Goal: Find specific page/section: Find specific page/section

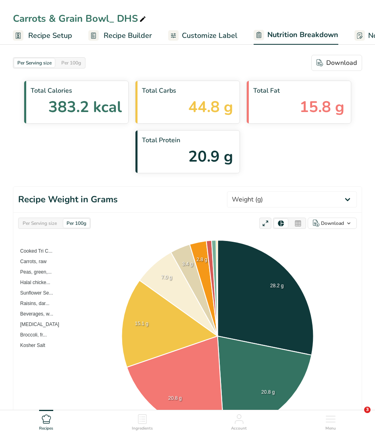
select select "Calories"
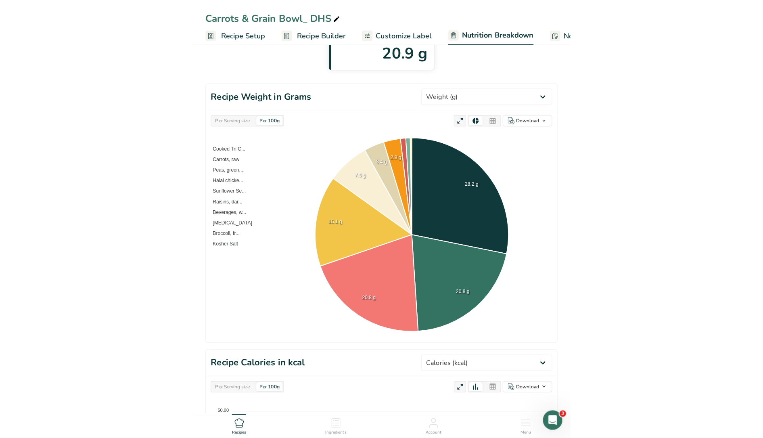
scroll to position [101, 0]
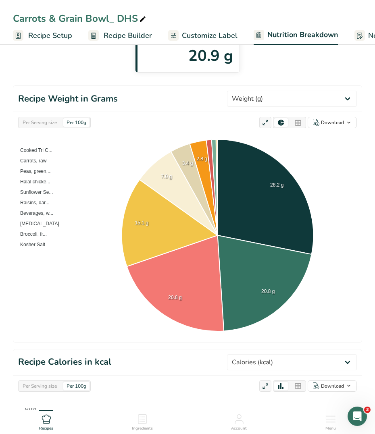
select select "Calories"
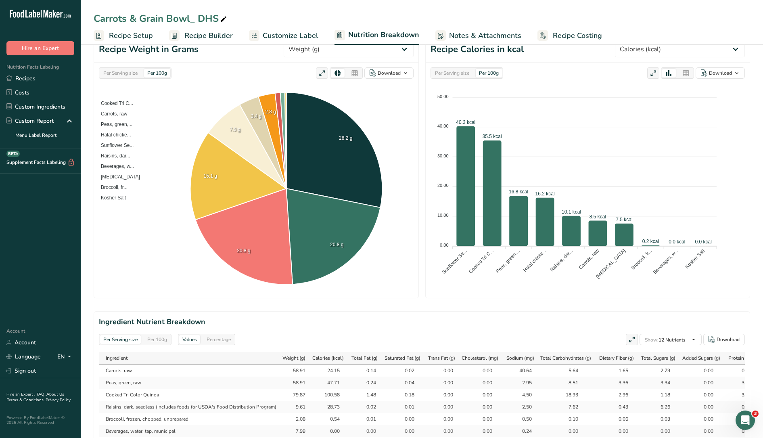
scroll to position [0, 0]
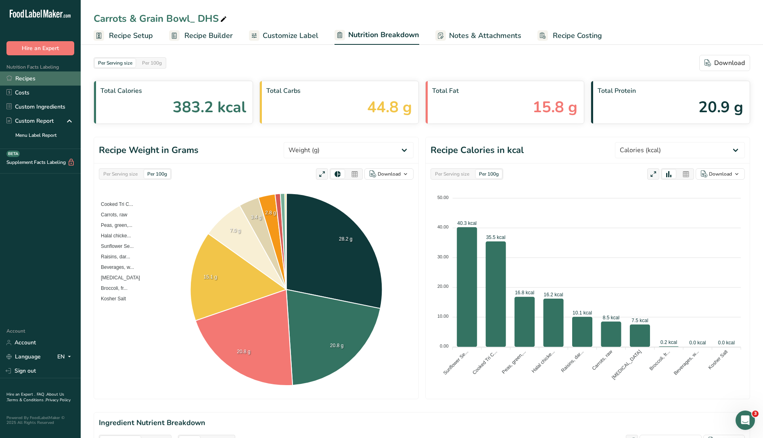
click at [30, 78] on link "Recipes" at bounding box center [40, 78] width 81 height 14
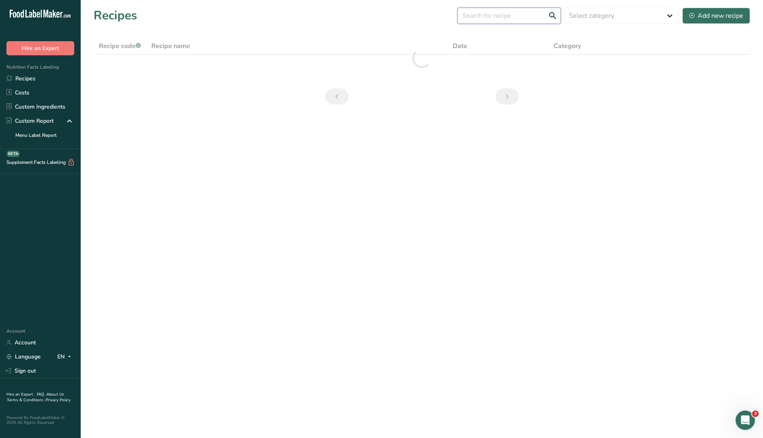
click at [375, 23] on input "text" at bounding box center [508, 16] width 103 height 16
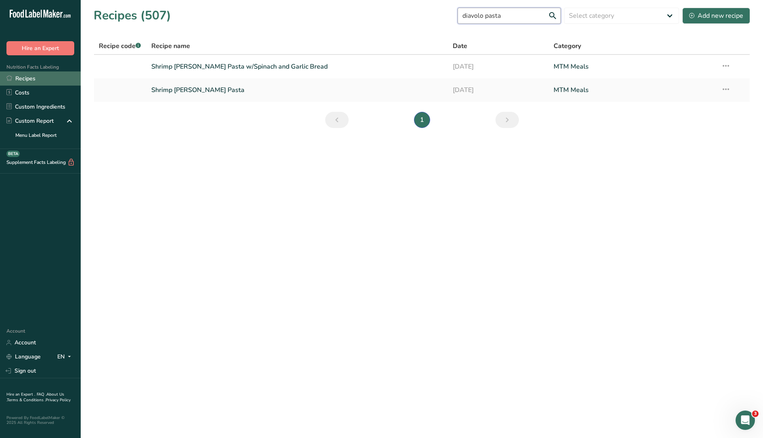
type input "diavolo pasta"
click at [56, 79] on link "Recipes" at bounding box center [40, 78] width 81 height 14
click at [33, 73] on link "Recipes" at bounding box center [40, 78] width 81 height 14
drag, startPoint x: 450, startPoint y: 14, endPoint x: 259, endPoint y: 4, distance: 191.0
click at [259, 4] on section "Recipes (507) diavolo pasta Select category All Baked Goods Beverages Breakfast…" at bounding box center [422, 70] width 682 height 141
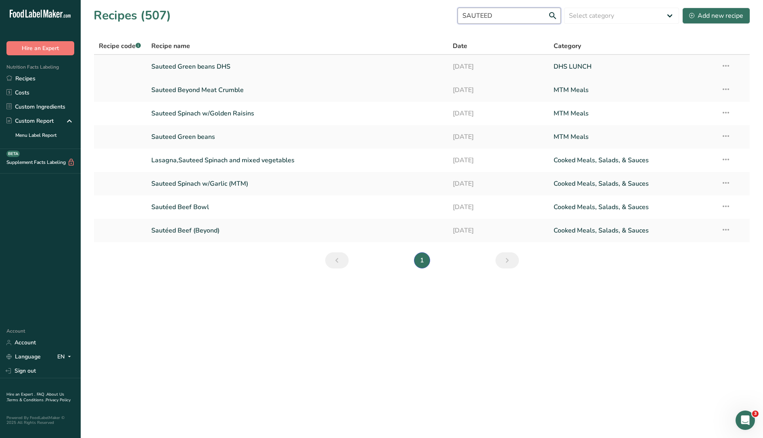
type input "SAUTEED"
click at [219, 71] on link "Sauteed Green beans DHS" at bounding box center [297, 66] width 292 height 17
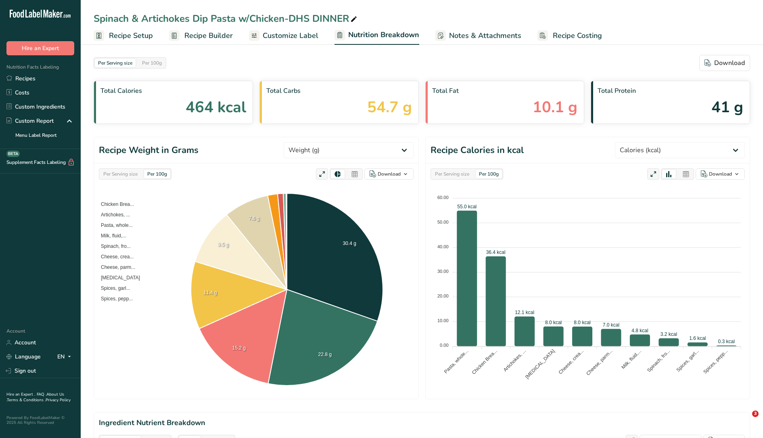
select select "Calories"
click at [35, 80] on link "Recipes" at bounding box center [40, 78] width 81 height 14
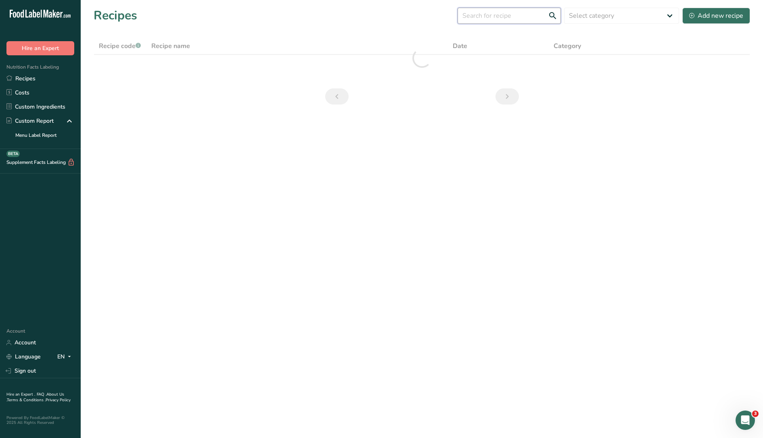
click at [493, 20] on input "text" at bounding box center [508, 16] width 103 height 16
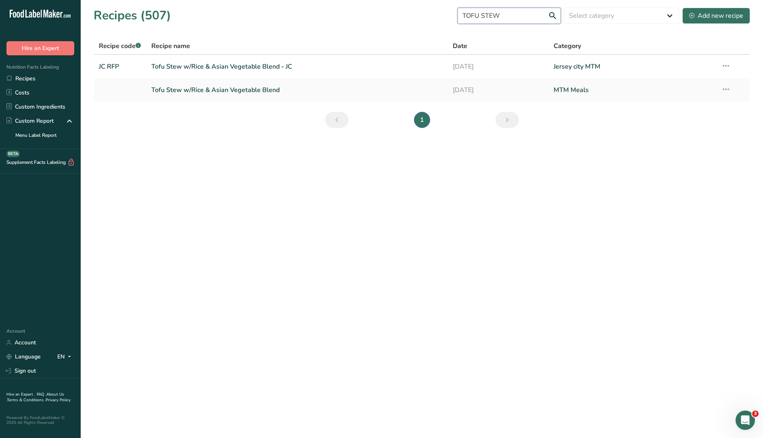
type input "TOFU STEW"
